Goal: Book appointment/travel/reservation

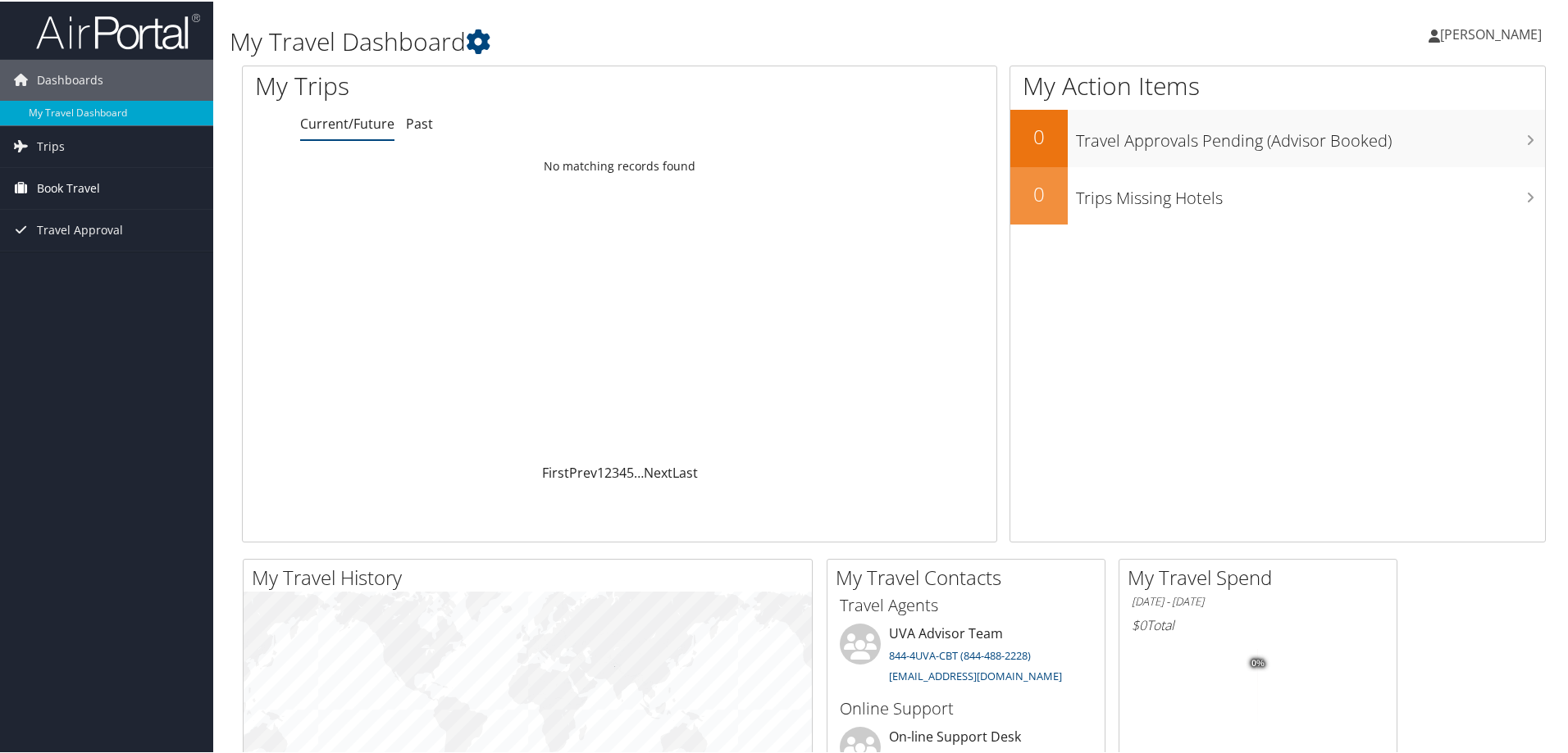
click at [71, 187] on span "Book Travel" at bounding box center [68, 187] width 63 height 41
click at [91, 274] on link "Book/Manage Online Trips" at bounding box center [106, 269] width 213 height 25
